Goal: Task Accomplishment & Management: Complete application form

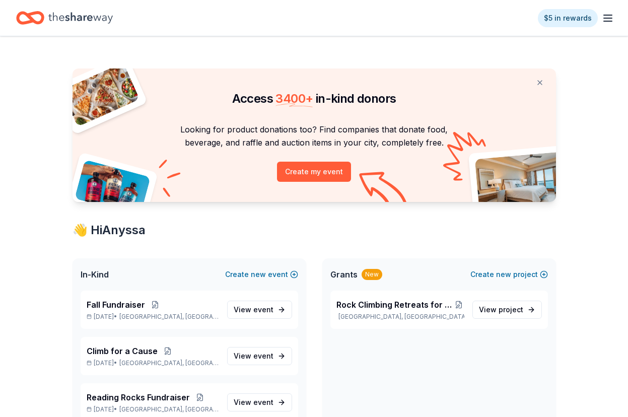
scroll to position [14, 0]
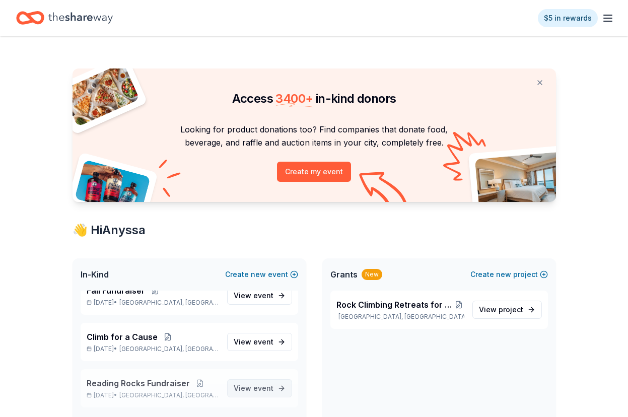
click at [245, 394] on link "View event" at bounding box center [259, 388] width 65 height 18
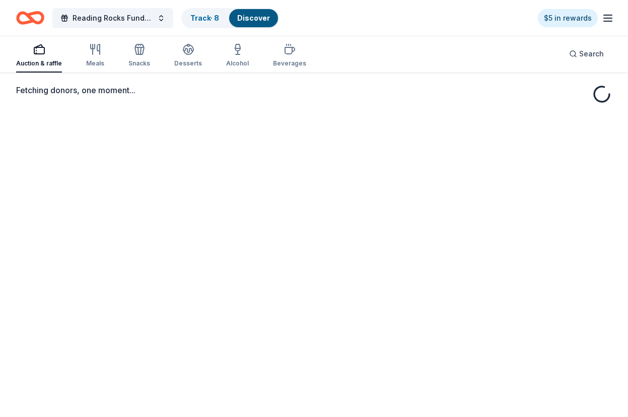
scroll to position [36, 0]
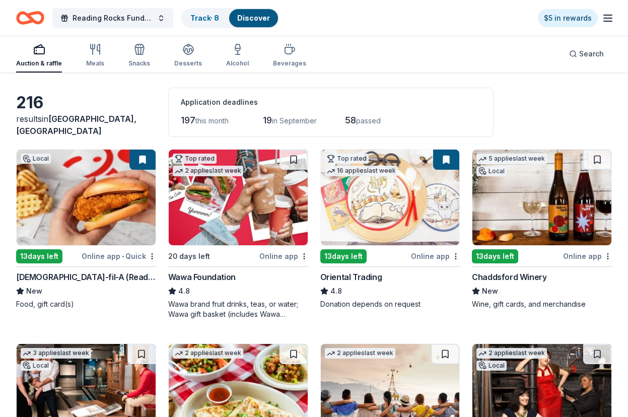
click at [491, 255] on div "13 days left" at bounding box center [495, 256] width 46 height 14
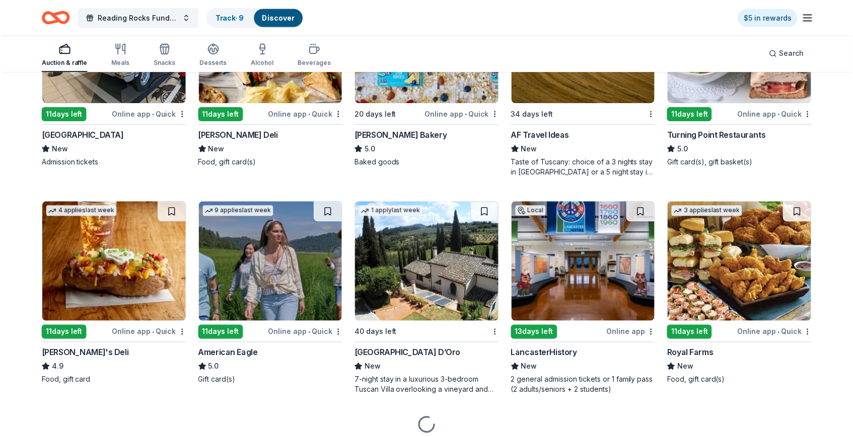
scroll to position [1066, 0]
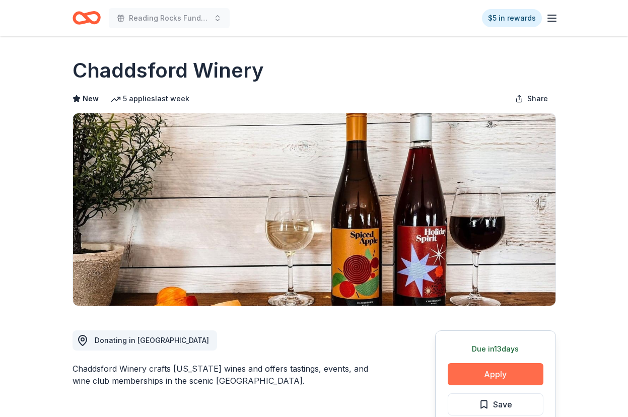
click at [476, 375] on button "Apply" at bounding box center [495, 374] width 96 height 22
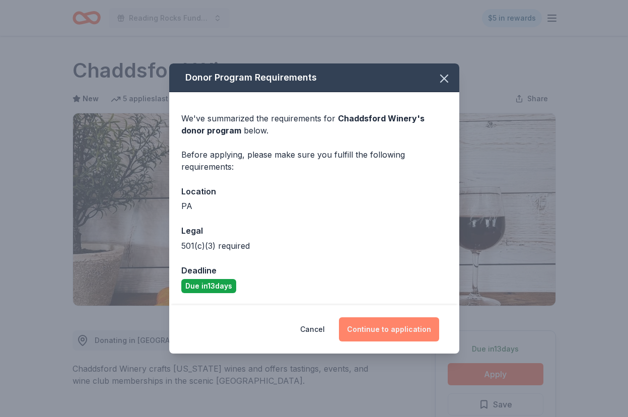
click at [411, 336] on button "Continue to application" at bounding box center [389, 329] width 100 height 24
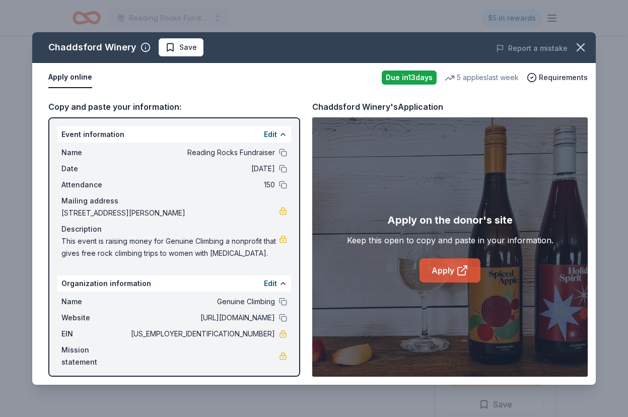
click at [446, 265] on link "Apply" at bounding box center [449, 270] width 61 height 24
click at [187, 53] on span "Save" at bounding box center [188, 47] width 18 height 12
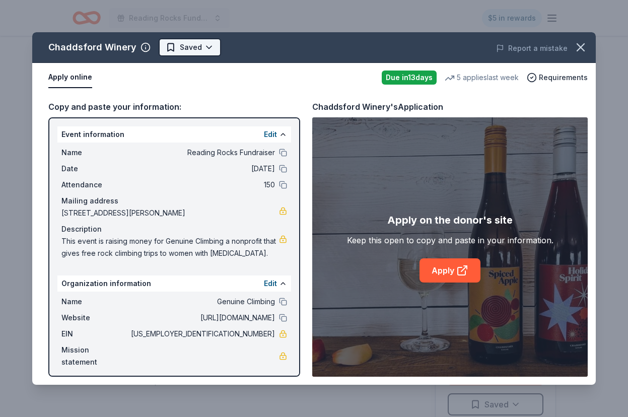
click at [204, 50] on html "Reading Rocks Fundraiser $5 in rewards Due in 13 days Share Chaddsford Winery N…" at bounding box center [314, 208] width 628 height 417
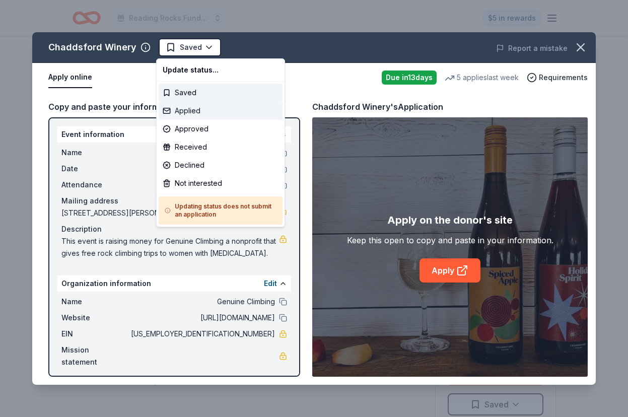
click at [191, 113] on div "Applied" at bounding box center [221, 111] width 124 height 18
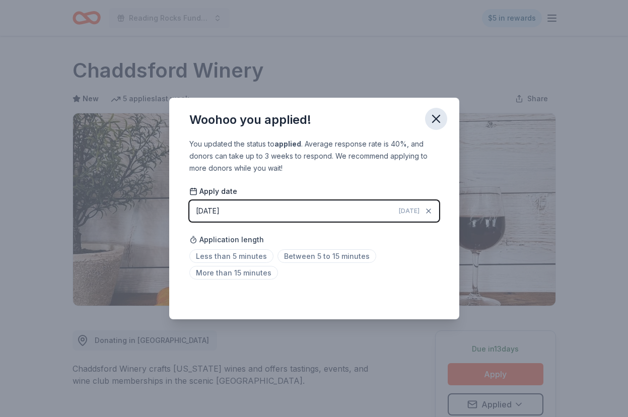
click at [435, 122] on icon "button" at bounding box center [436, 119] width 14 height 14
